Goal: Transaction & Acquisition: Download file/media

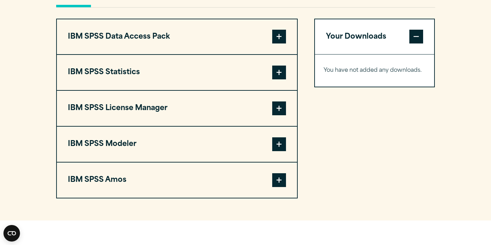
scroll to position [531, 0]
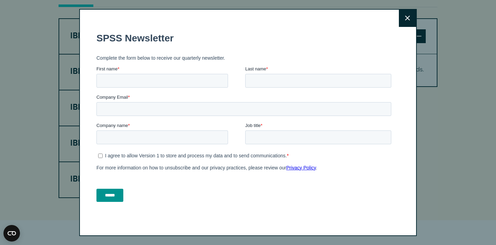
click at [404, 12] on button "Close" at bounding box center [407, 18] width 17 height 17
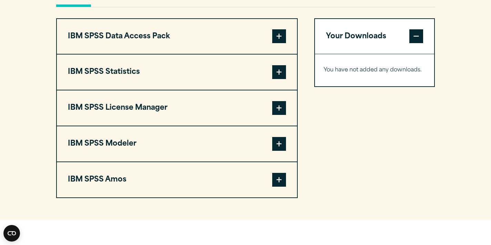
click at [281, 79] on span at bounding box center [279, 72] width 14 height 14
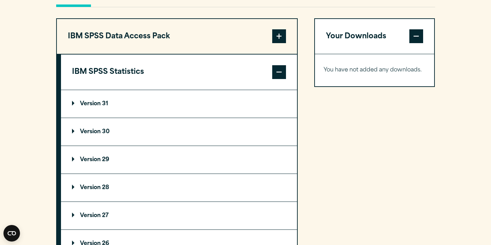
click at [96, 134] on p "Version 30" at bounding box center [91, 132] width 38 height 6
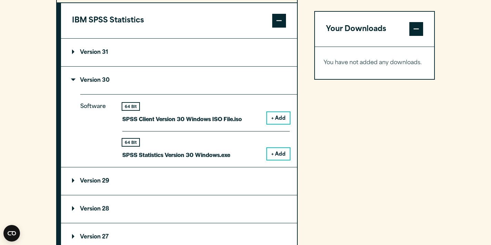
scroll to position [582, 0]
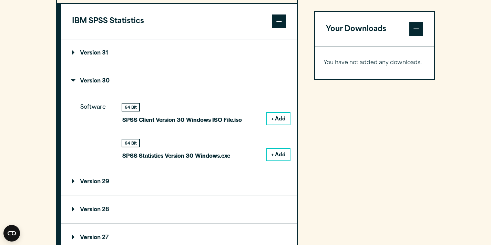
click at [280, 124] on button "+ Add" at bounding box center [278, 119] width 23 height 12
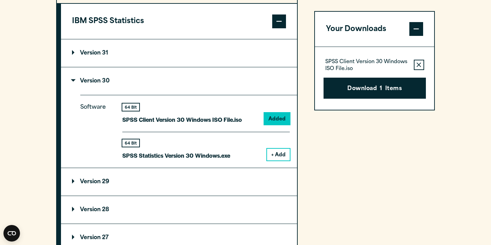
click at [278, 160] on button "+ Add" at bounding box center [278, 154] width 23 height 12
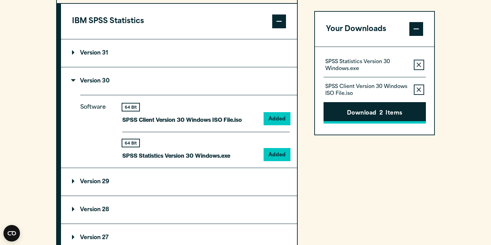
click at [370, 114] on button "Download 2 Items" at bounding box center [374, 112] width 102 height 21
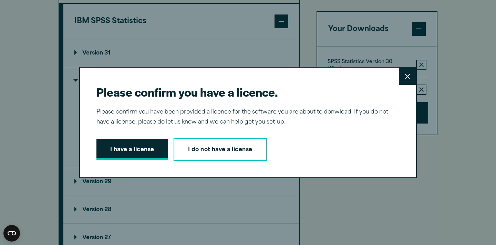
click at [136, 146] on button "I have a license" at bounding box center [132, 148] width 72 height 21
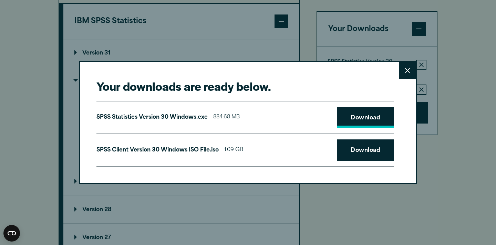
click at [362, 120] on link "Download" at bounding box center [365, 117] width 57 height 21
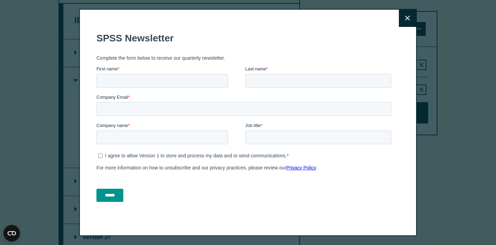
click at [405, 23] on button "Close" at bounding box center [407, 18] width 17 height 17
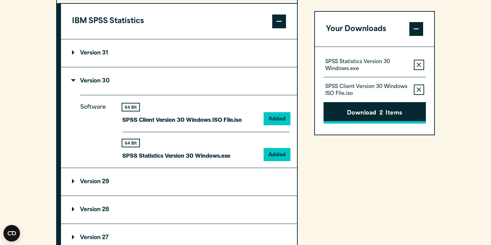
click at [401, 107] on button "Download 2 Items" at bounding box center [374, 112] width 102 height 21
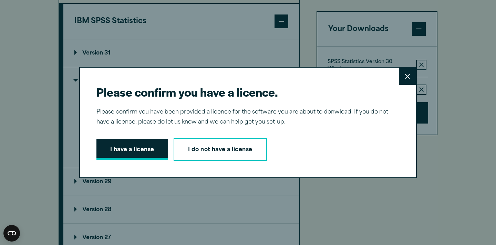
click at [131, 148] on button "I have a license" at bounding box center [132, 148] width 72 height 21
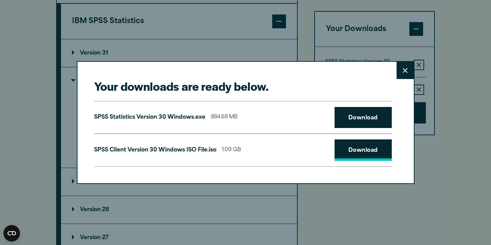
click at [355, 151] on link "Download" at bounding box center [362, 149] width 57 height 21
click at [368, 113] on link "Download" at bounding box center [362, 117] width 57 height 21
click at [407, 66] on button "Close" at bounding box center [404, 70] width 17 height 17
